Goal: Task Accomplishment & Management: Complete application form

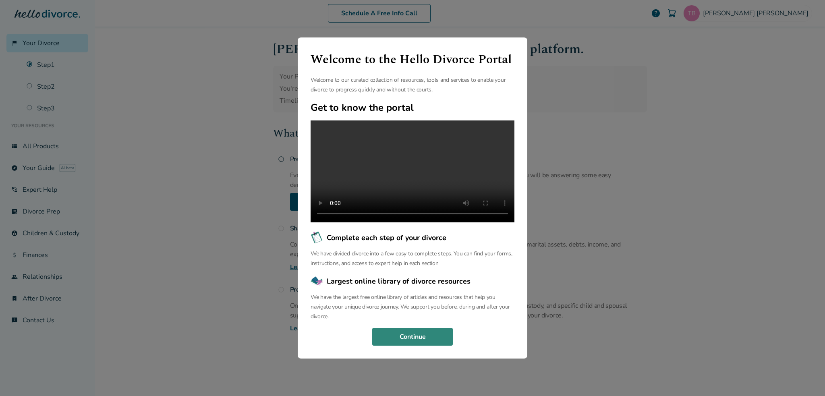
click at [414, 344] on button "Continue" at bounding box center [412, 337] width 81 height 18
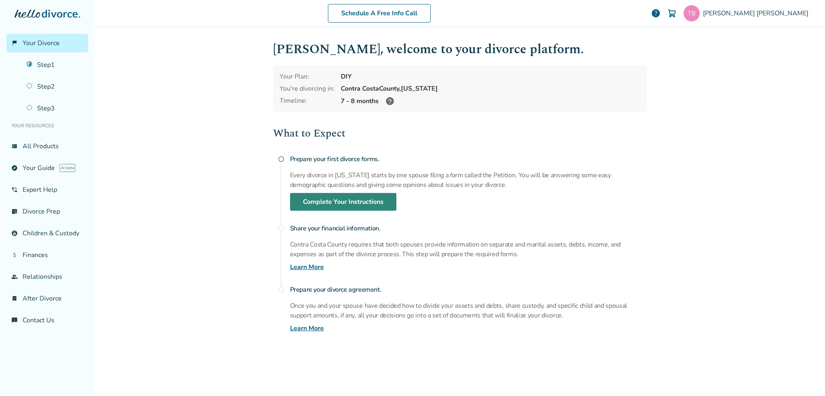
click at [340, 201] on link "Complete Your Instructions" at bounding box center [343, 202] width 106 height 18
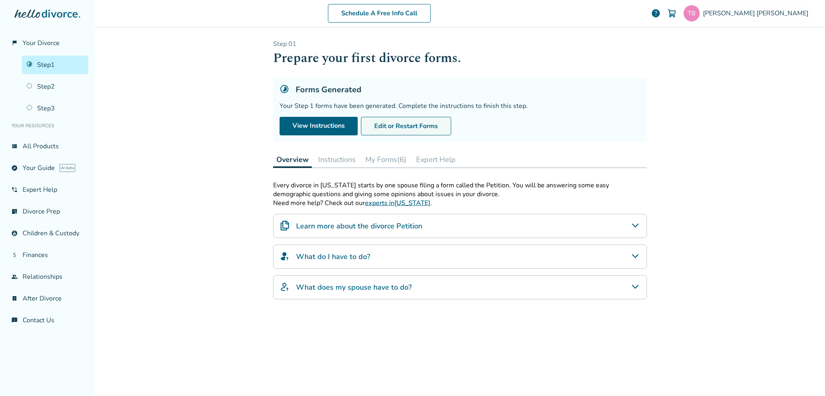
click at [429, 126] on button "Edit or Restart Forms" at bounding box center [406, 126] width 90 height 19
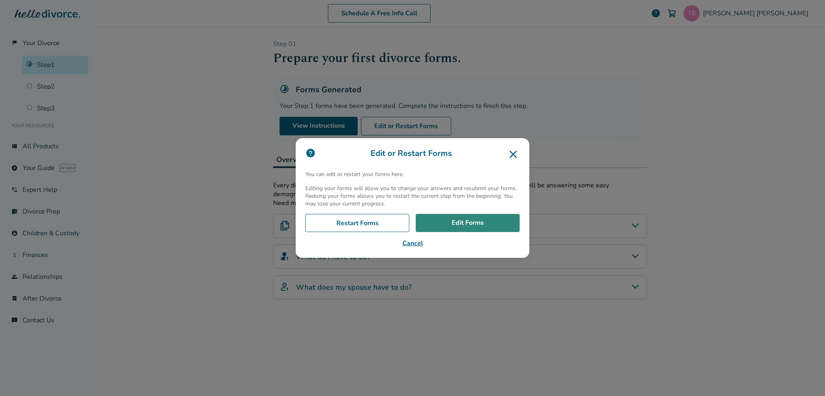
click at [447, 221] on link "Edit Forms" at bounding box center [468, 223] width 104 height 19
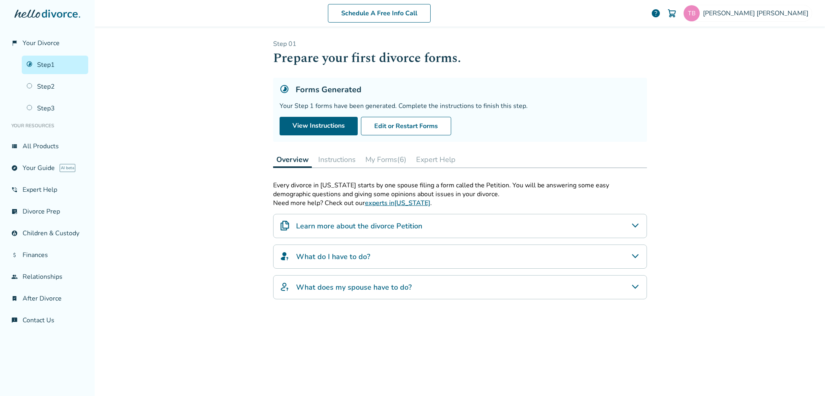
click at [326, 162] on button "Instructions" at bounding box center [337, 159] width 44 height 16
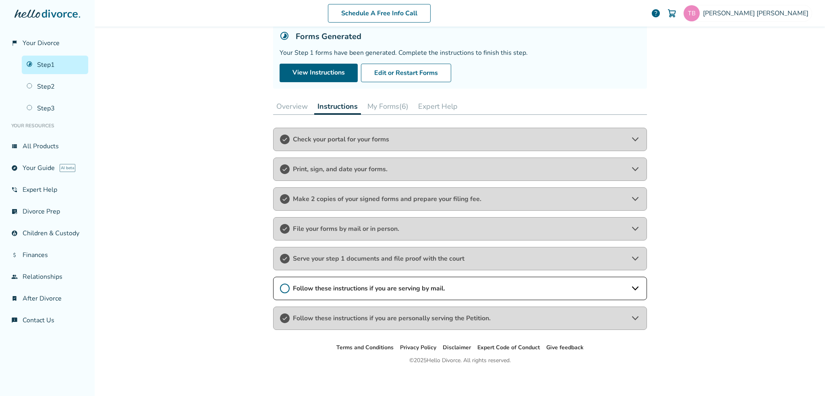
scroll to position [55, 0]
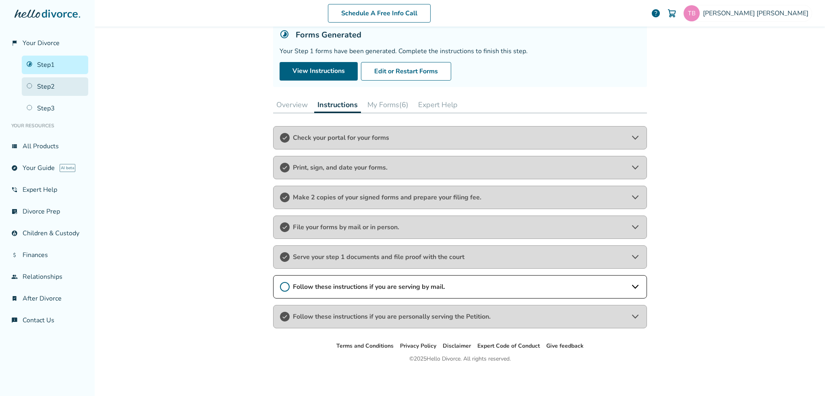
click at [44, 86] on link "Step 2" at bounding box center [55, 86] width 66 height 19
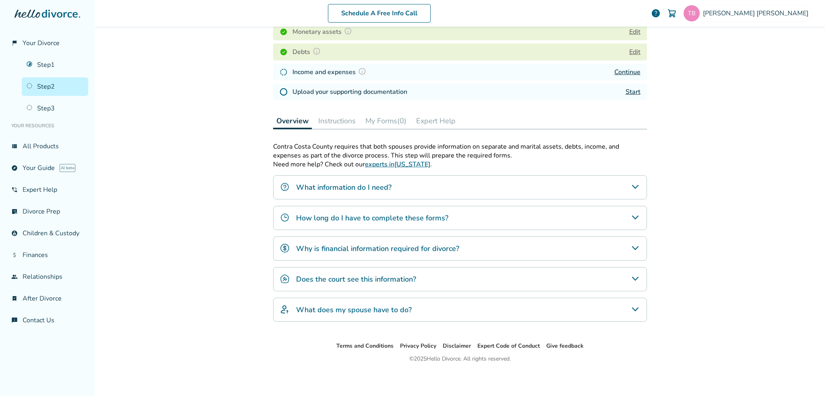
click at [336, 119] on button "Instructions" at bounding box center [337, 121] width 44 height 16
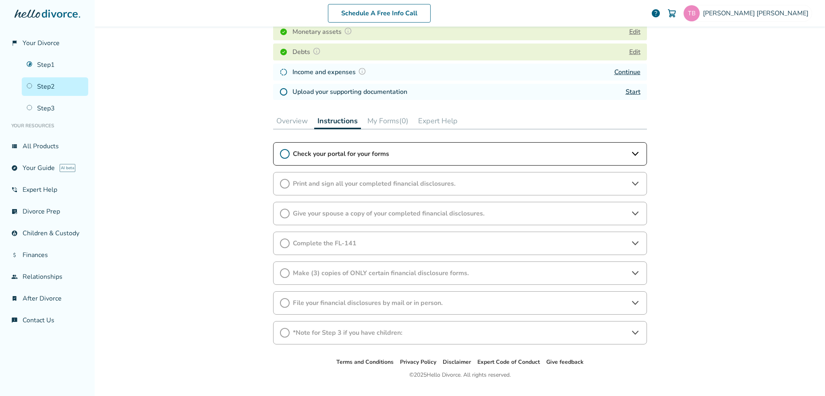
click at [419, 158] on div "Check your portal for your forms" at bounding box center [460, 153] width 374 height 23
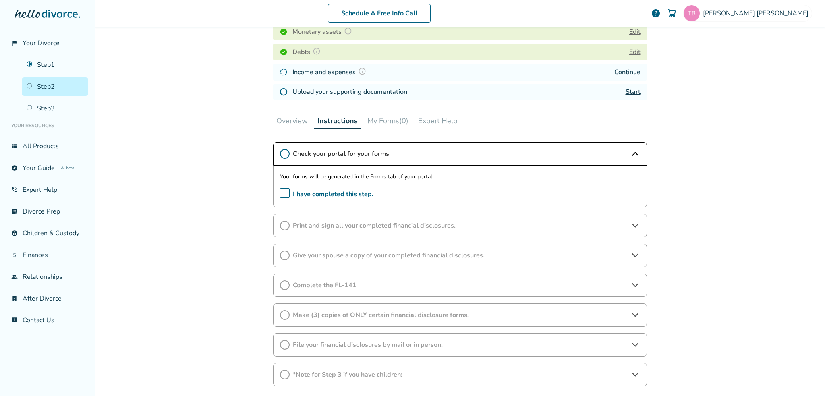
click at [306, 121] on button "Overview" at bounding box center [292, 121] width 38 height 16
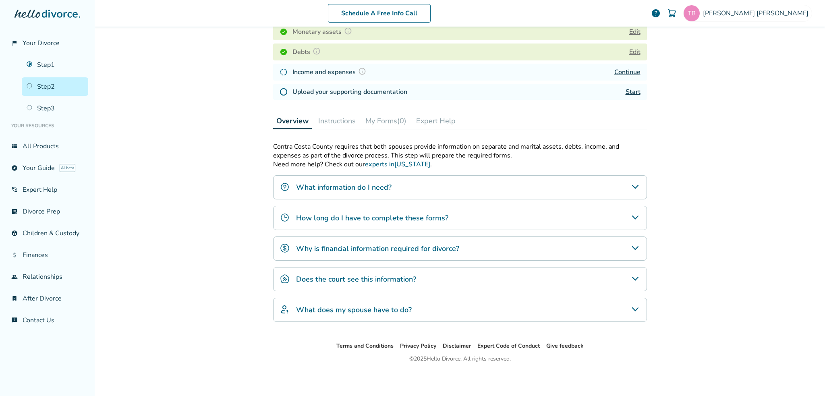
scroll to position [151, 0]
click at [388, 117] on button "My Forms (0)" at bounding box center [386, 121] width 48 height 16
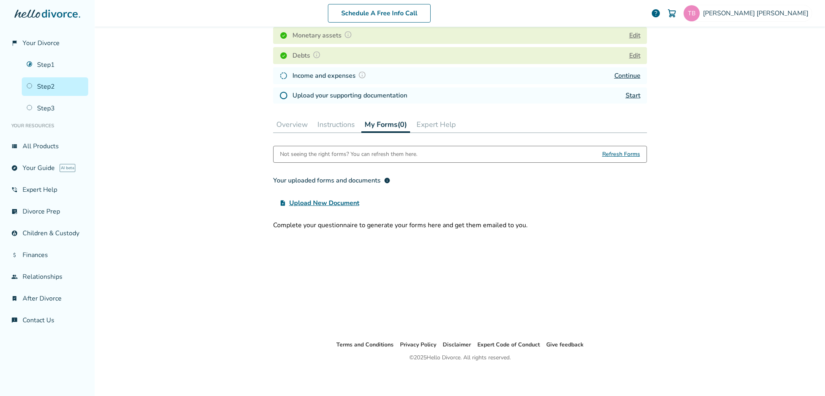
click at [334, 120] on button "Instructions" at bounding box center [336, 124] width 44 height 16
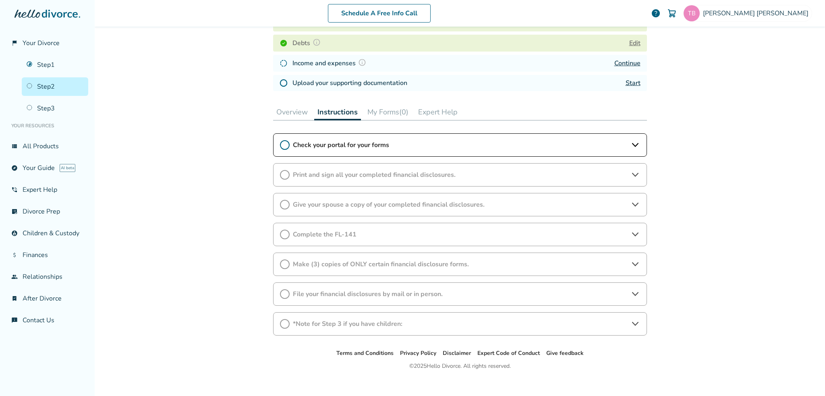
scroll to position [167, 0]
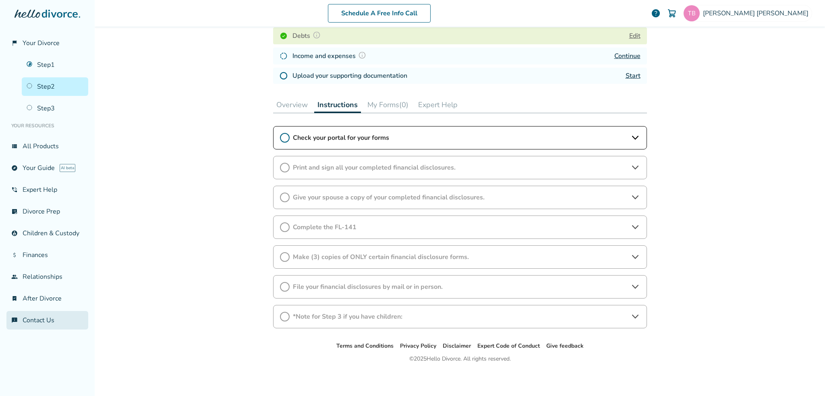
click at [35, 322] on link "chat_info Contact Us" at bounding box center [47, 320] width 82 height 19
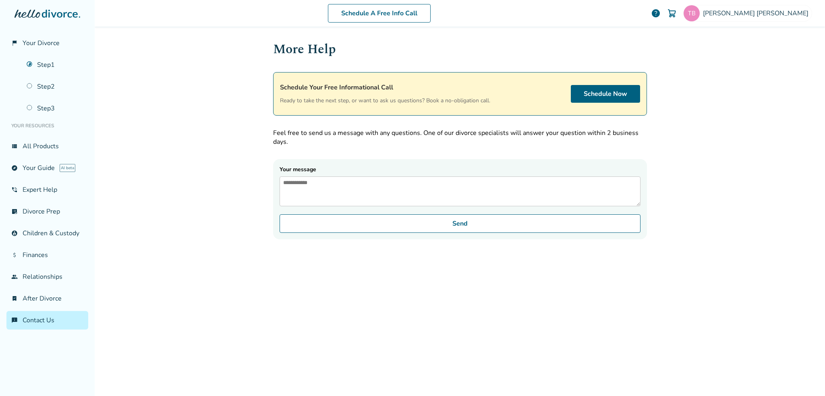
click at [661, 10] on span "help" at bounding box center [656, 13] width 10 height 10
click at [661, 14] on span "help" at bounding box center [656, 13] width 10 height 10
click at [54, 87] on link "Step 2" at bounding box center [55, 86] width 66 height 19
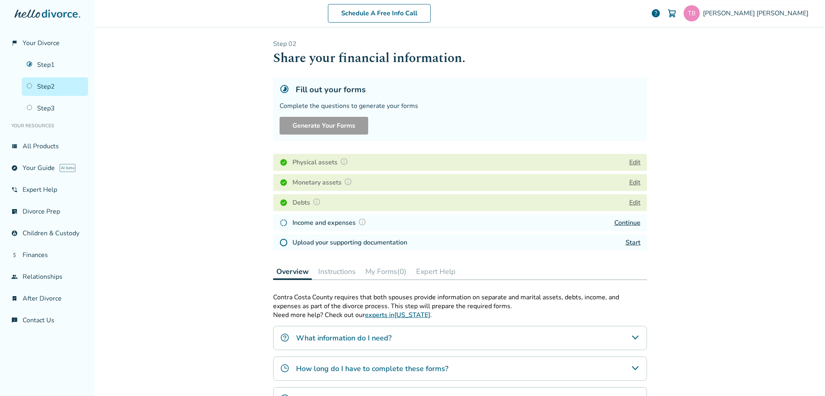
click at [661, 16] on span "help" at bounding box center [656, 13] width 10 height 10
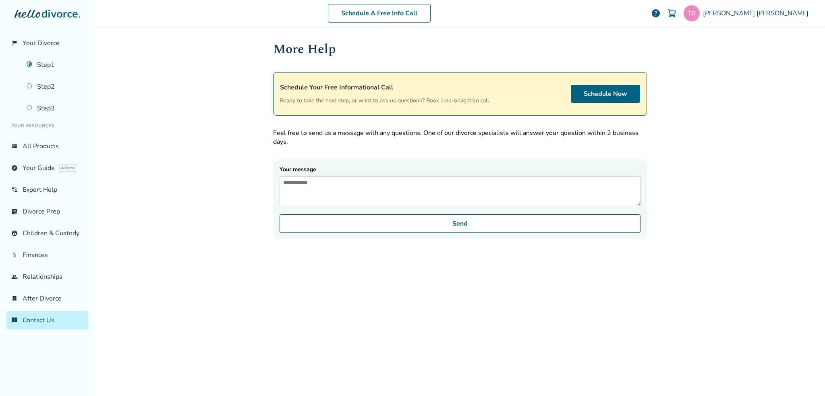
click at [661, 16] on span "help" at bounding box center [656, 13] width 10 height 10
click at [774, 16] on span "Tamarra Billings" at bounding box center [757, 13] width 109 height 9
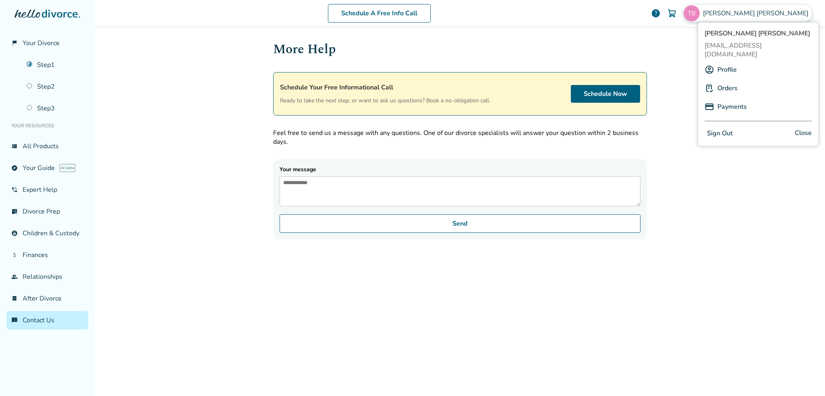
click at [654, 47] on div "Schedule A Free Info Call Tamarra Billings help Schedule A Free Call Tamarra Bi…" at bounding box center [460, 198] width 730 height 396
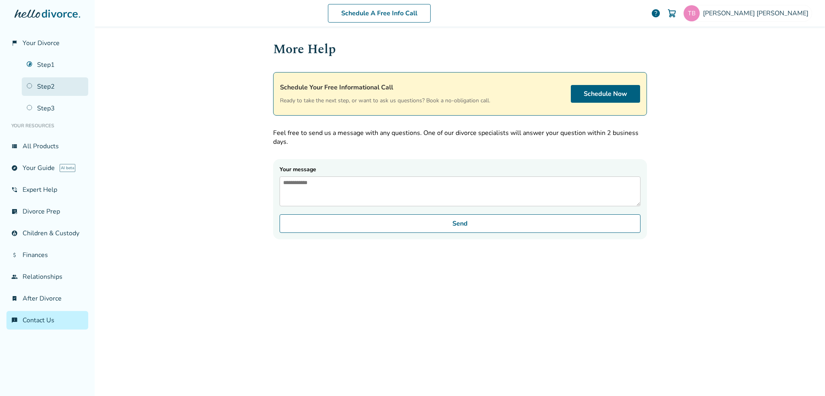
click at [53, 82] on link "Step 2" at bounding box center [55, 86] width 66 height 19
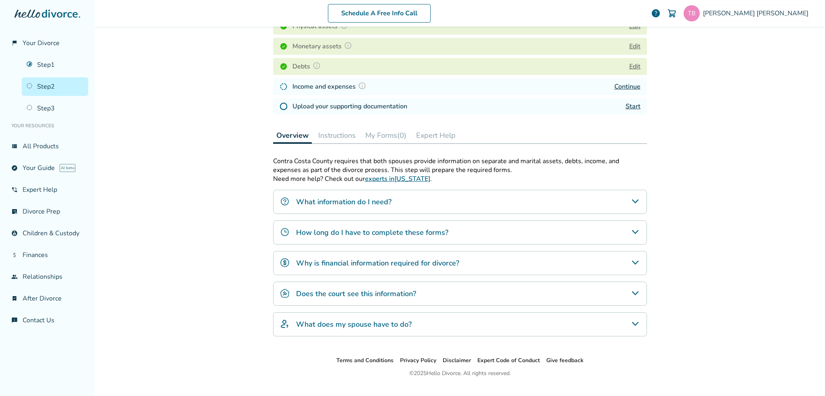
scroll to position [151, 0]
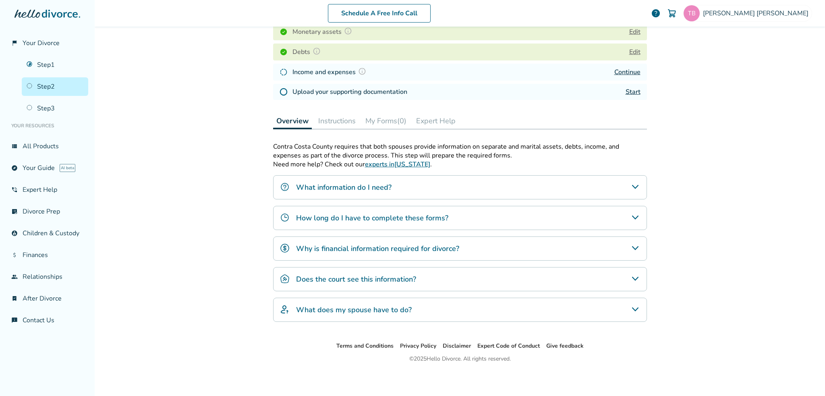
click at [621, 182] on div "What information do I need?" at bounding box center [460, 187] width 374 height 24
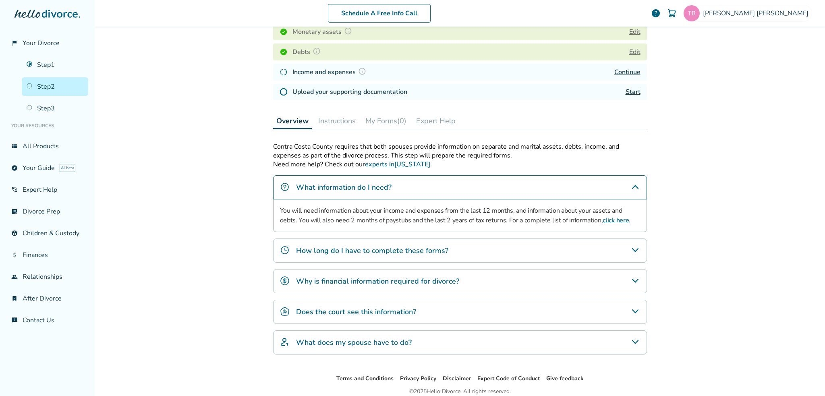
click at [625, 186] on div "What information do I need?" at bounding box center [460, 187] width 374 height 24
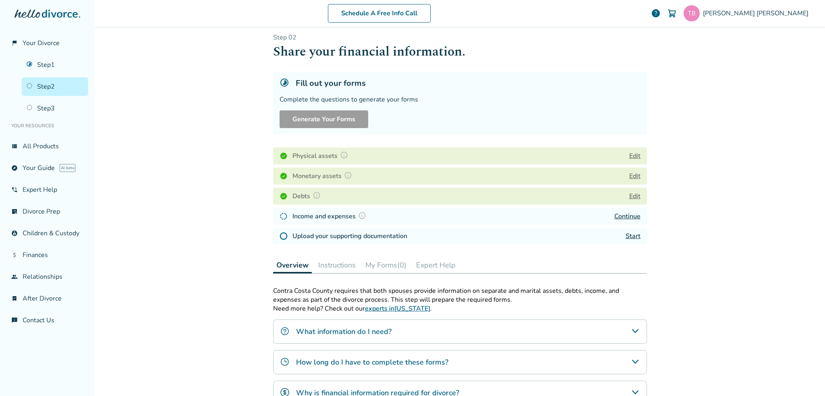
scroll to position [0, 0]
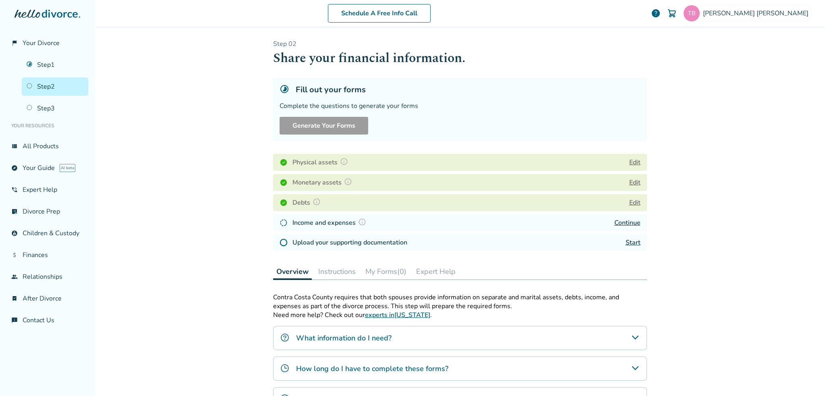
click at [630, 203] on button "Edit" at bounding box center [634, 203] width 11 height 10
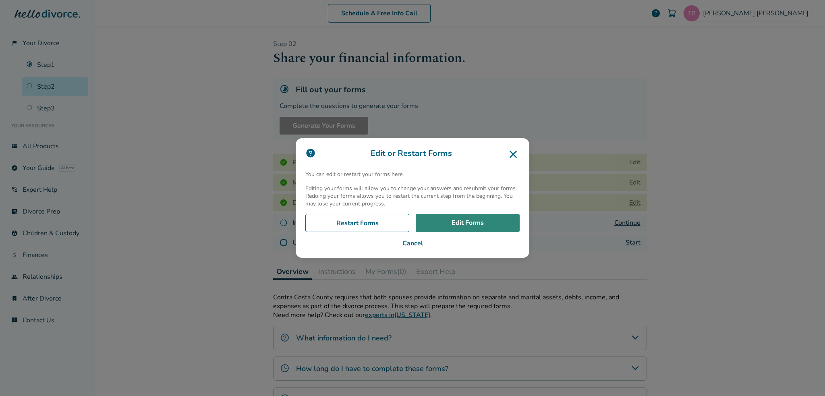
click at [462, 220] on link "Edit Forms" at bounding box center [468, 223] width 104 height 19
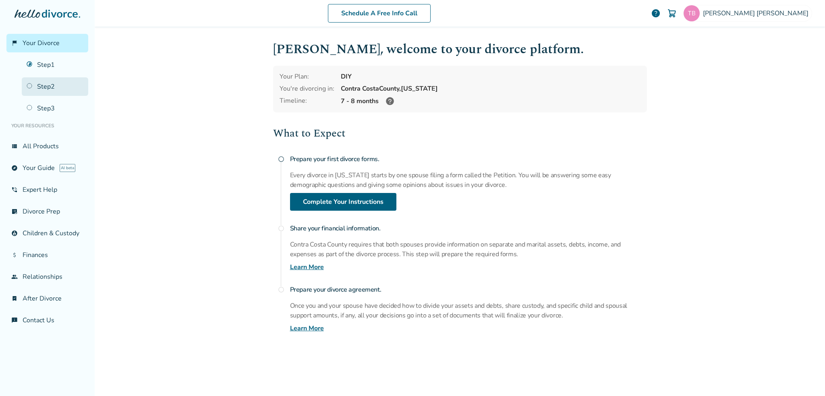
click at [52, 86] on link "Step 2" at bounding box center [55, 86] width 66 height 19
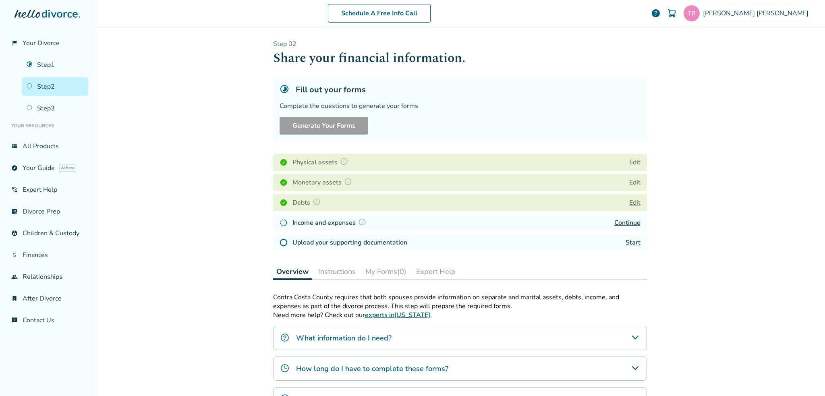
click at [633, 163] on button "Edit" at bounding box center [634, 163] width 11 height 10
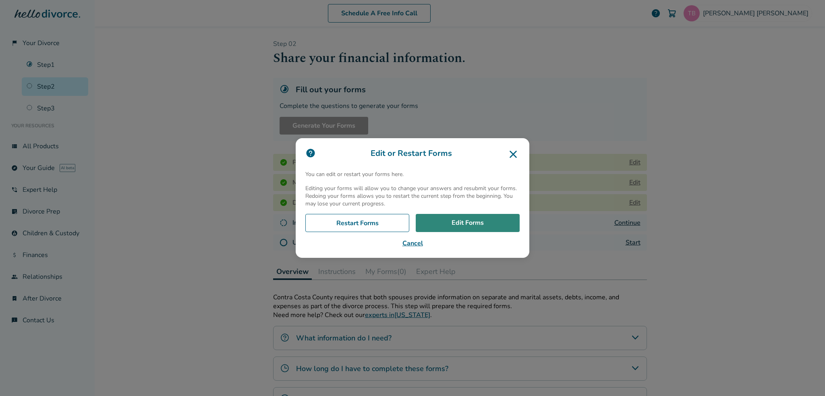
click at [473, 222] on link "Edit Forms" at bounding box center [468, 223] width 104 height 19
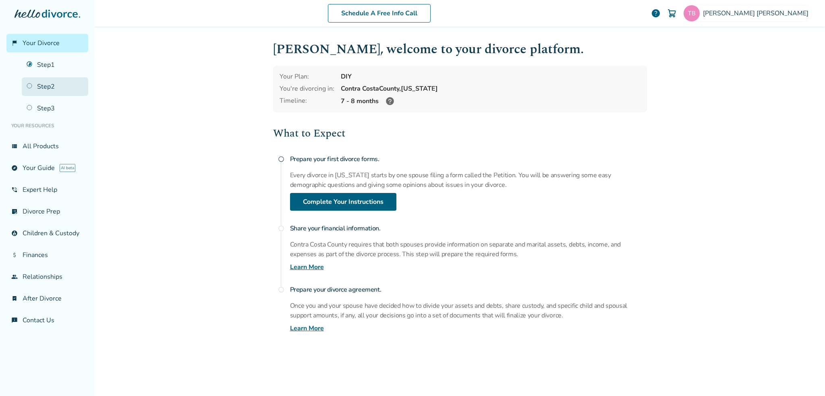
click at [51, 85] on link "Step 2" at bounding box center [55, 86] width 66 height 19
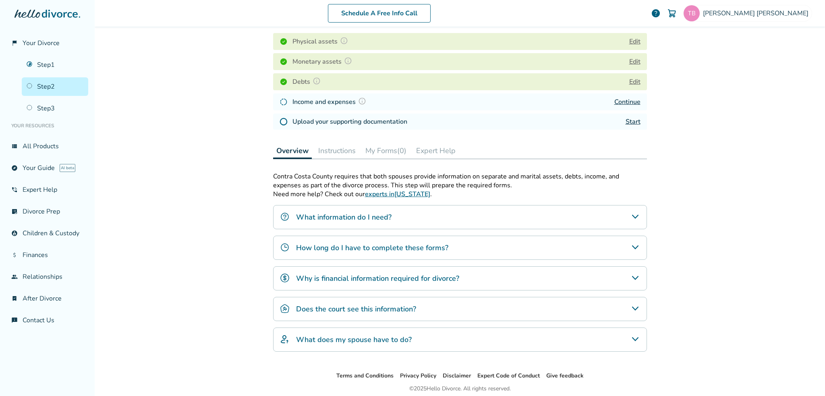
scroll to position [81, 0]
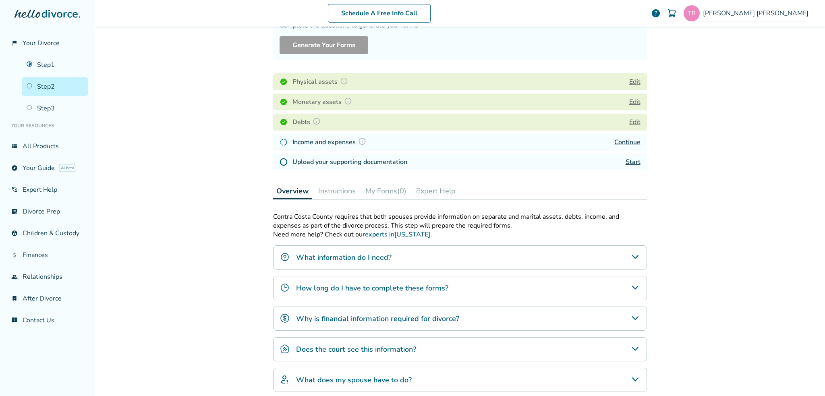
click at [623, 140] on link "Continue" at bounding box center [627, 142] width 26 height 9
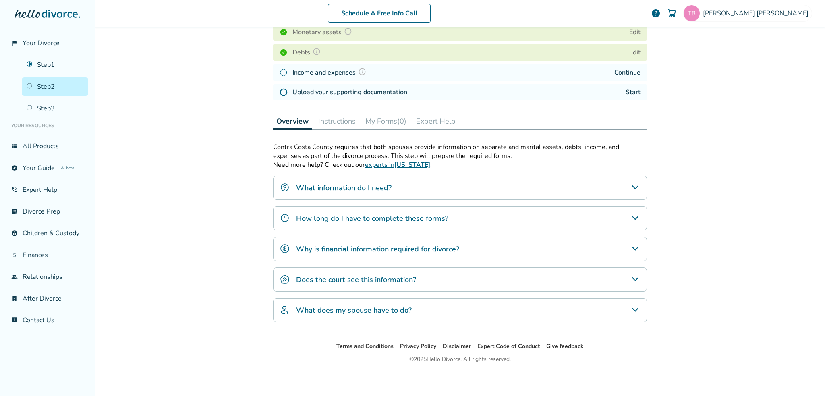
scroll to position [151, 0]
click at [632, 246] on icon "Why is financial information required for divorce?" at bounding box center [635, 248] width 6 height 4
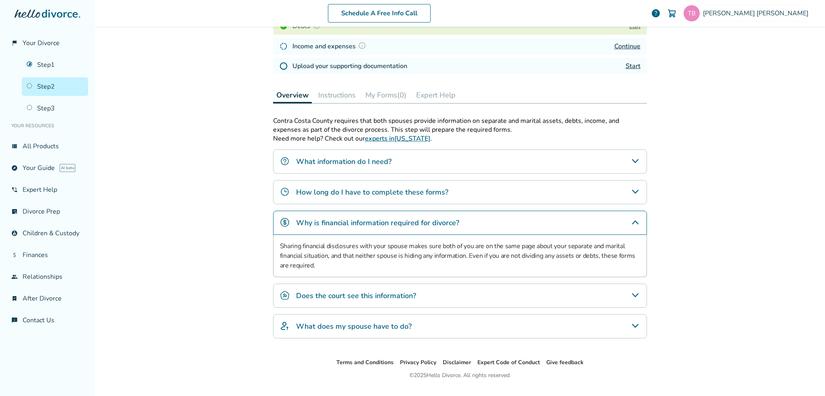
scroll to position [191, 0]
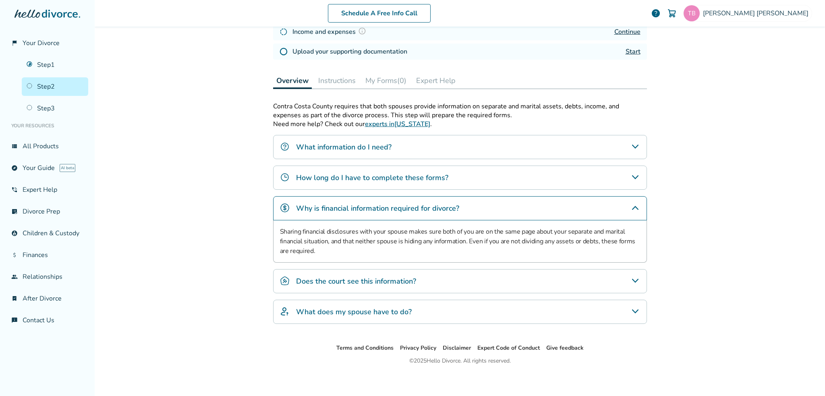
click at [617, 276] on div "Does the court see this information?" at bounding box center [460, 281] width 374 height 24
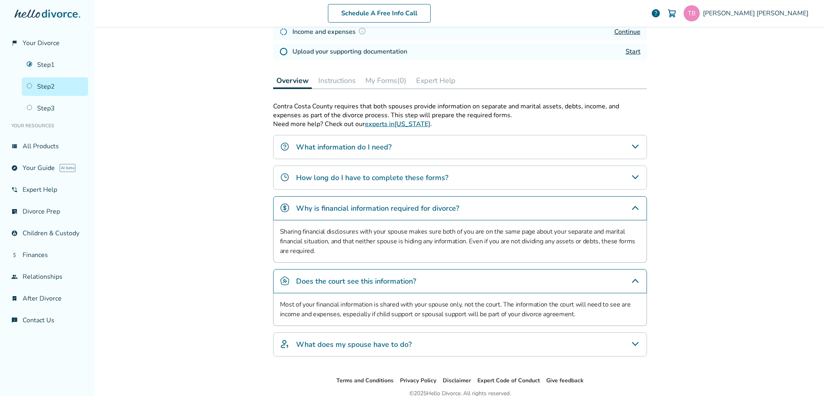
click at [631, 341] on icon "What does my spouse have to do?" at bounding box center [635, 344] width 10 height 10
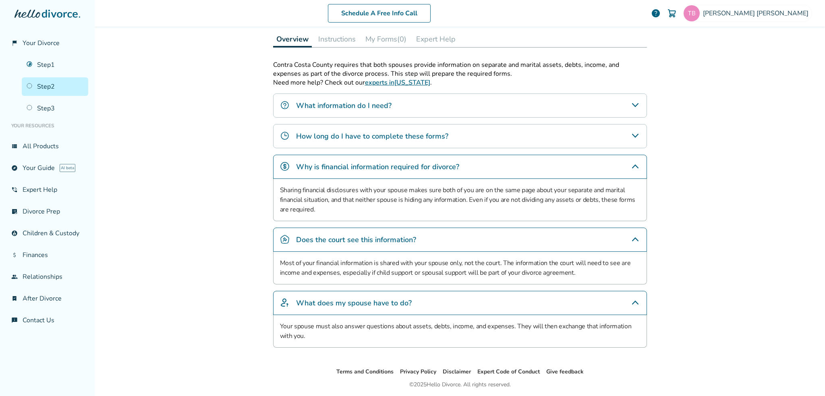
scroll to position [258, 0]
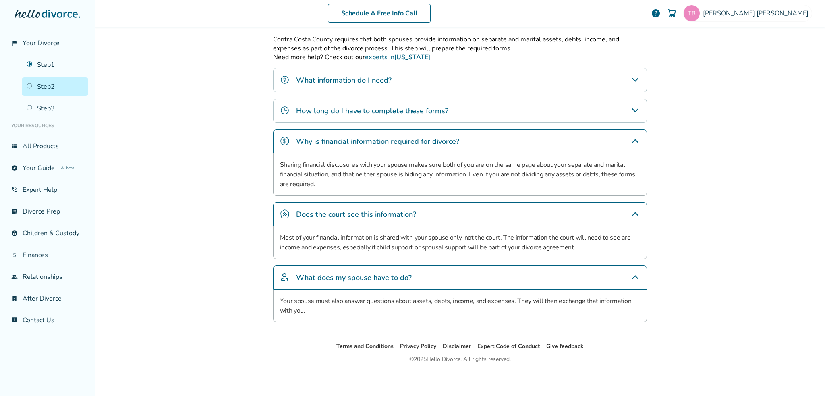
click at [626, 111] on div "How long do I have to complete these forms?" at bounding box center [460, 111] width 374 height 24
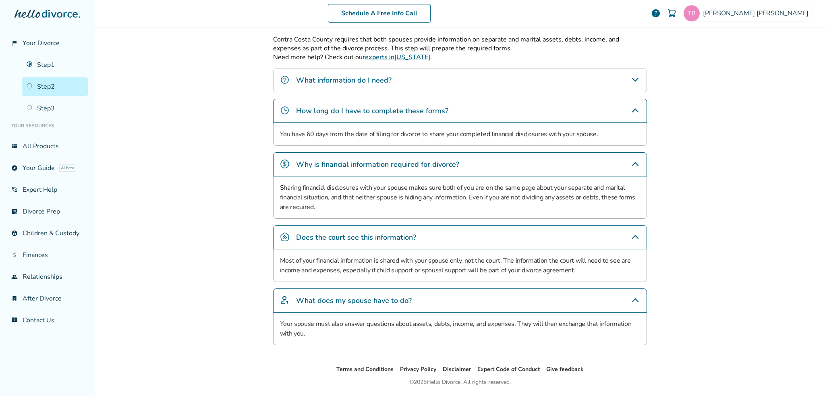
click at [172, 215] on div "Schedule A Free Info Call Tamarra Billings help Schedule A Free Call Tamarra Bi…" at bounding box center [460, 198] width 730 height 396
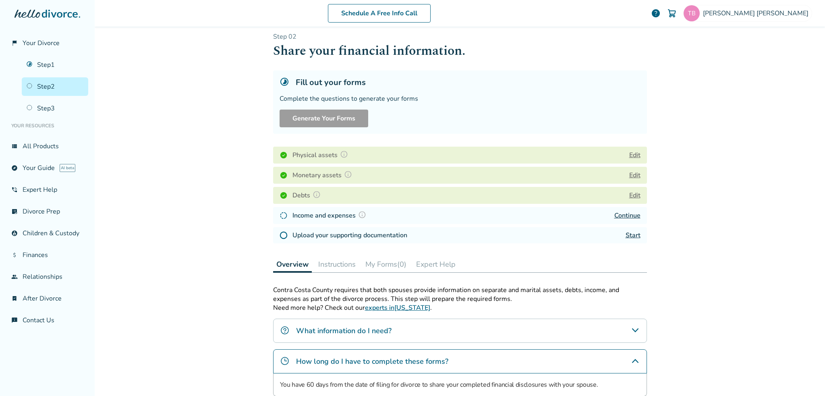
scroll to position [0, 0]
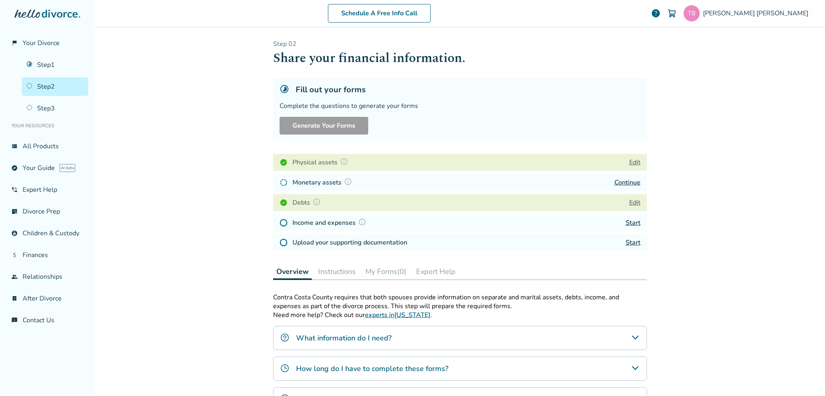
click at [618, 180] on link "Continue" at bounding box center [627, 182] width 26 height 9
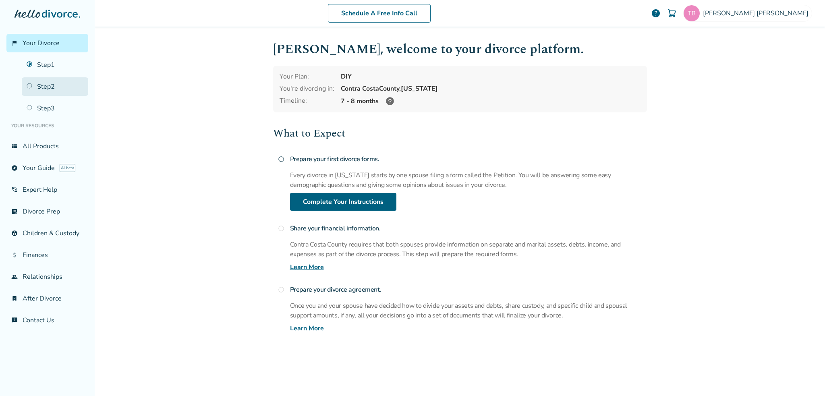
click at [49, 83] on link "Step 2" at bounding box center [55, 86] width 66 height 19
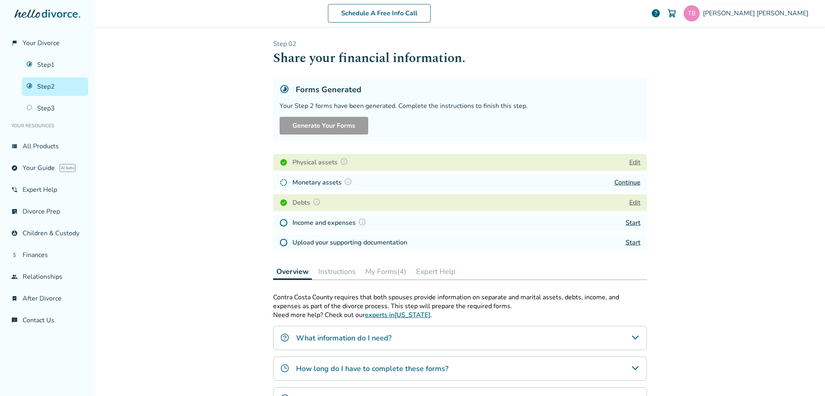
click at [626, 180] on link "Continue" at bounding box center [627, 182] width 26 height 9
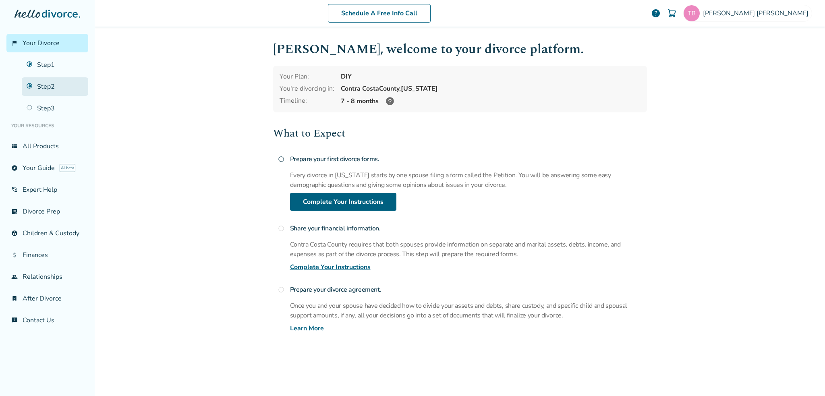
click at [56, 85] on link "Step 2" at bounding box center [55, 86] width 66 height 19
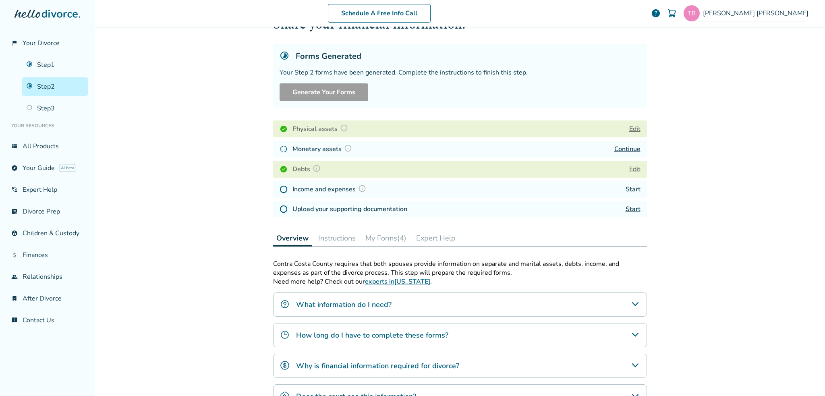
scroll to position [81, 0]
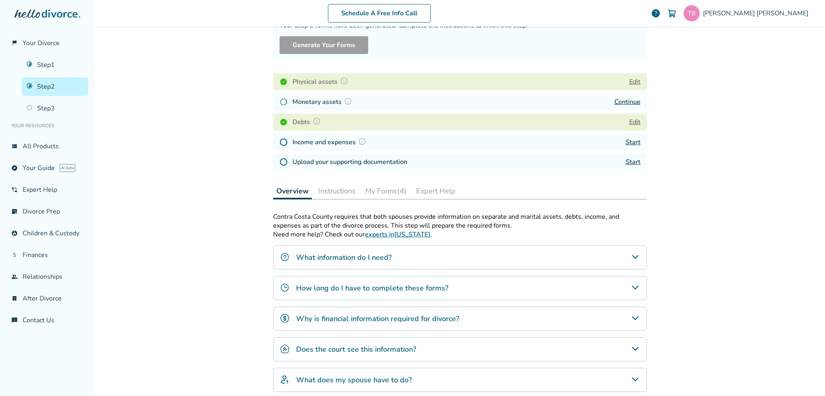
click at [626, 141] on link "Start" at bounding box center [633, 142] width 15 height 9
